Goal: Task Accomplishment & Management: Manage account settings

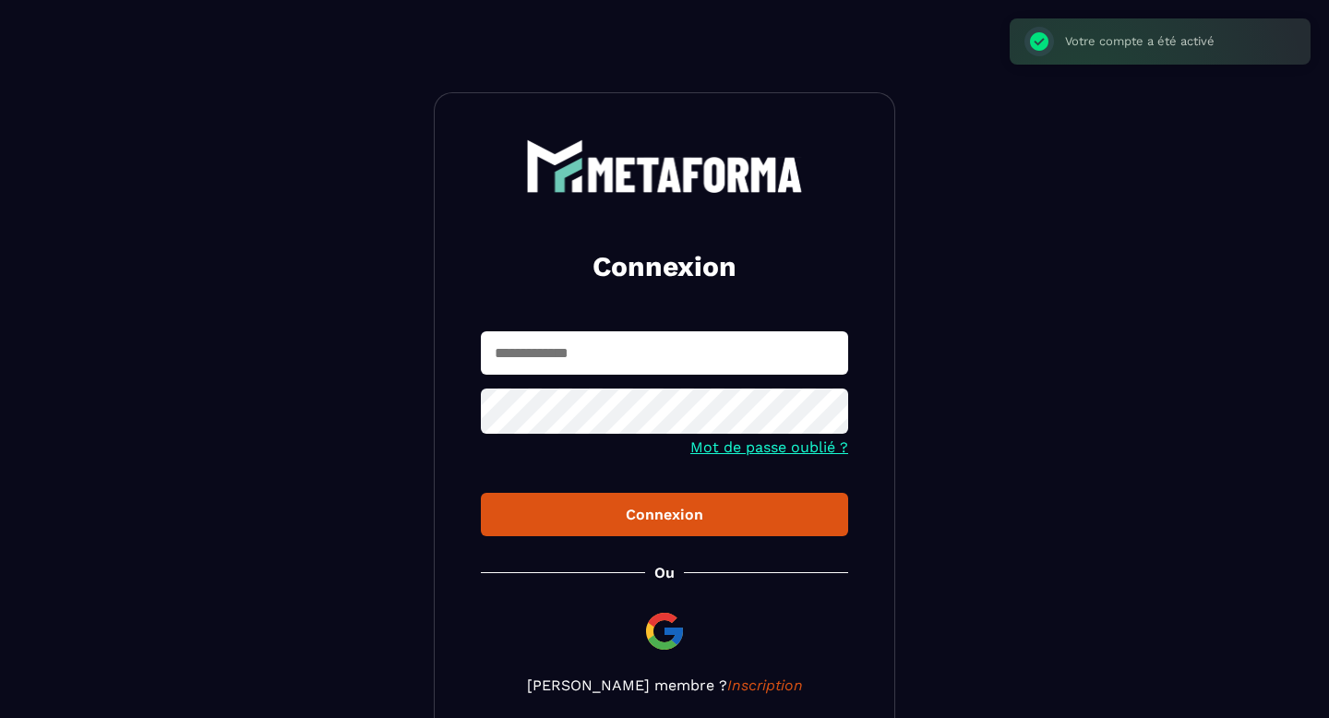
click at [597, 337] on input "text" at bounding box center [664, 352] width 367 height 43
type input "**********"
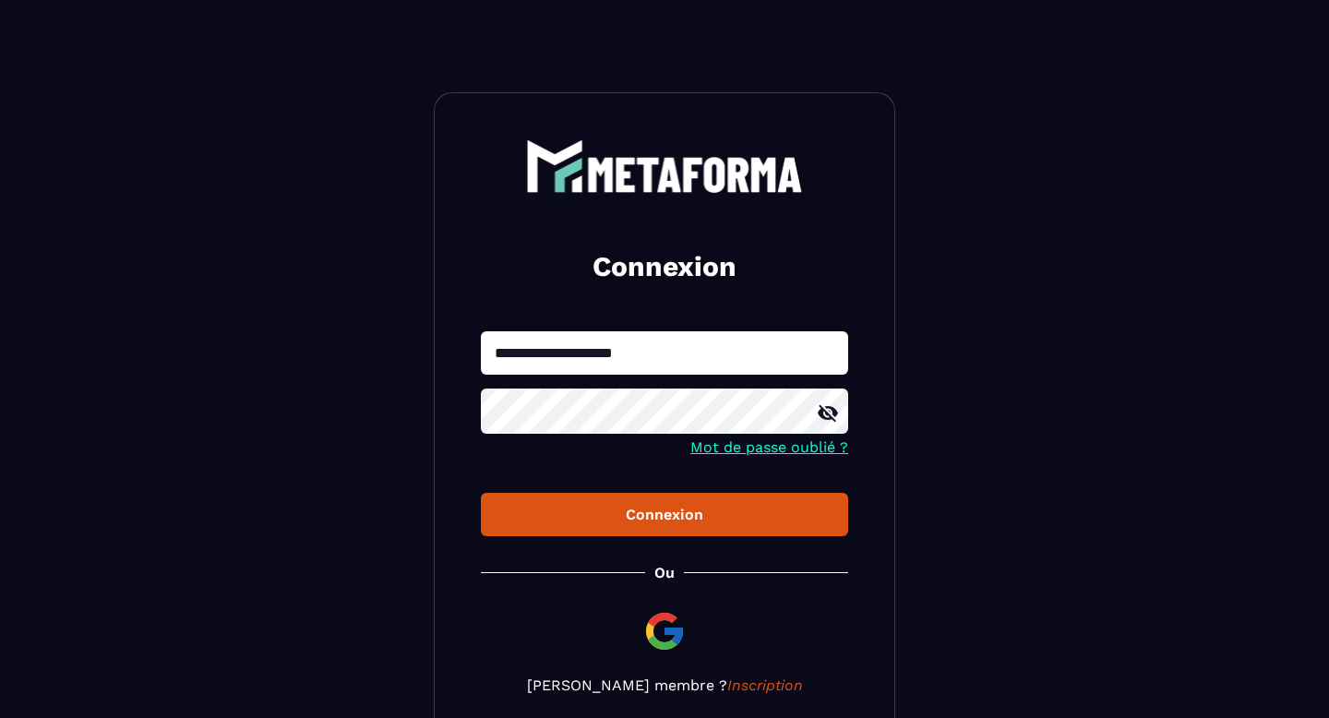
click at [666, 517] on div "Connexion" at bounding box center [664, 515] width 338 height 18
